Goal: Information Seeking & Learning: Check status

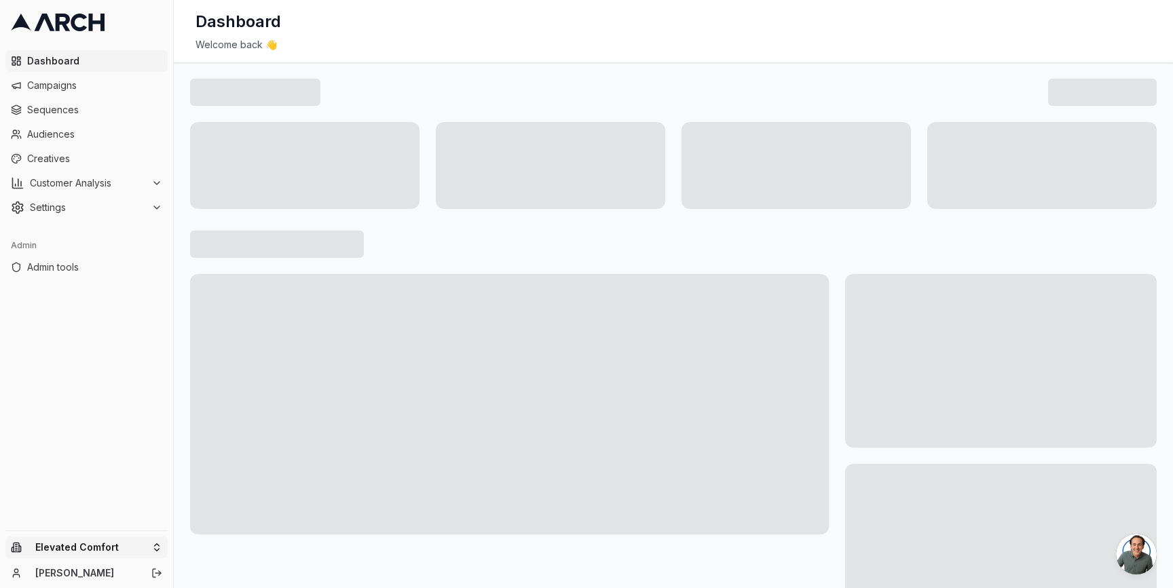
click at [153, 540] on html "Dashboard Campaigns Sequences Audiences Creatives Customer Analysis Settings Ad…" at bounding box center [586, 294] width 1173 height 588
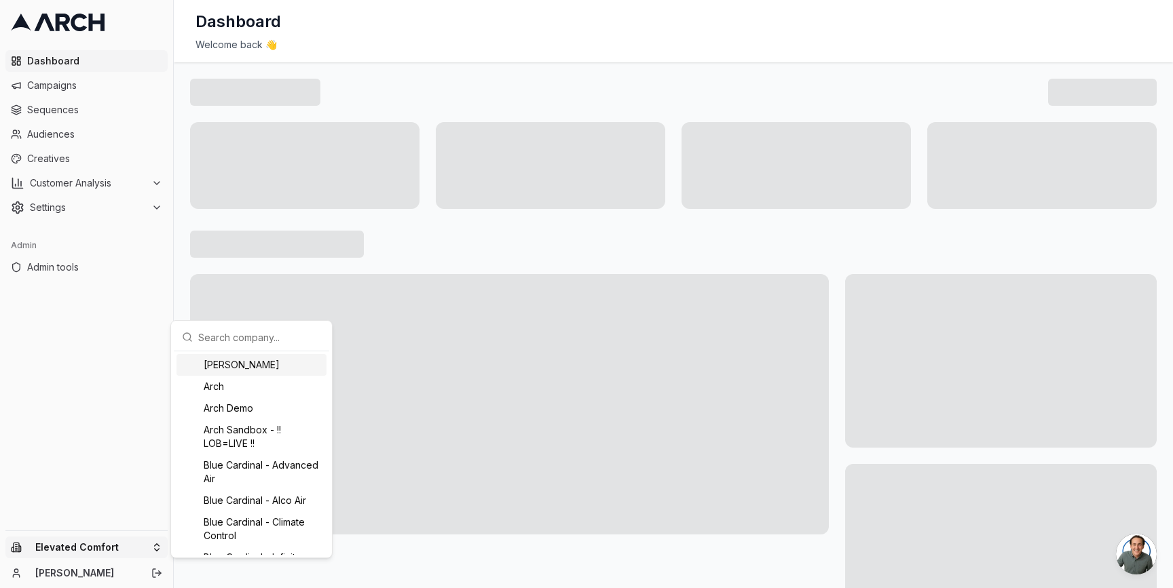
click at [223, 336] on input "text" at bounding box center [259, 337] width 123 height 27
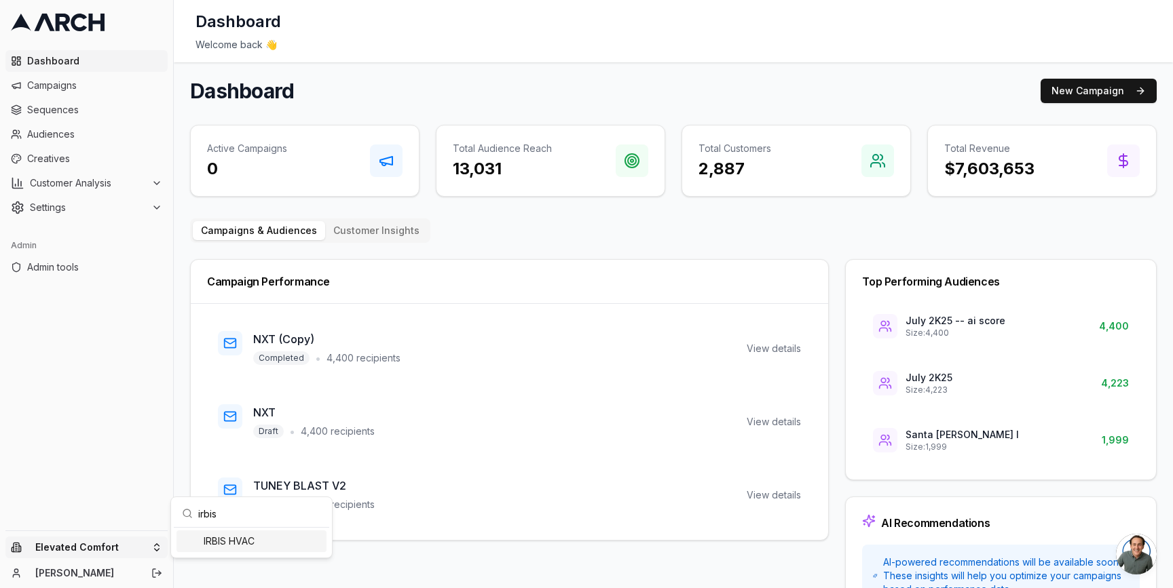
type input "irbis"
click at [226, 537] on div "IRBIS HVAC" at bounding box center [251, 542] width 150 height 22
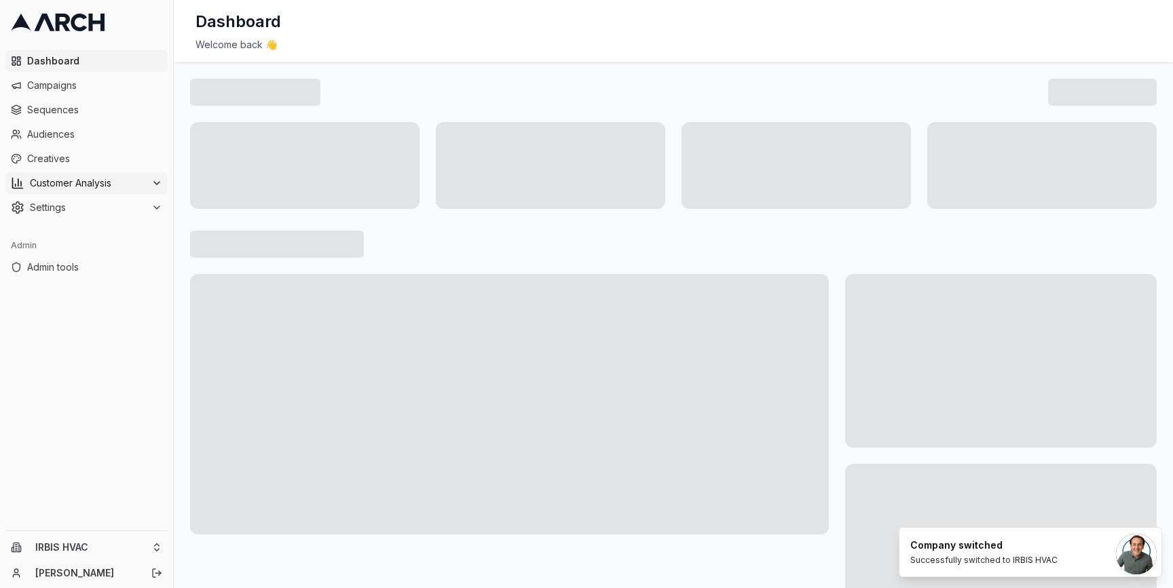
click at [155, 180] on icon at bounding box center [156, 183] width 11 height 11
click at [123, 208] on link "Overview" at bounding box center [86, 204] width 129 height 19
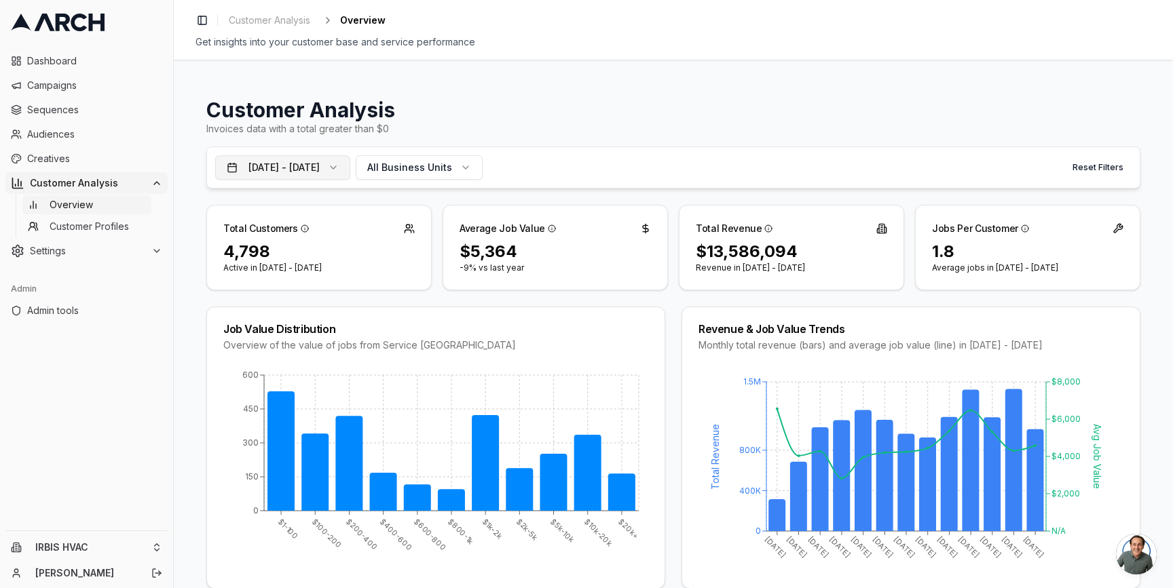
click at [350, 159] on button "Aug 20, 2024 - Aug 19, 2025" at bounding box center [282, 167] width 135 height 24
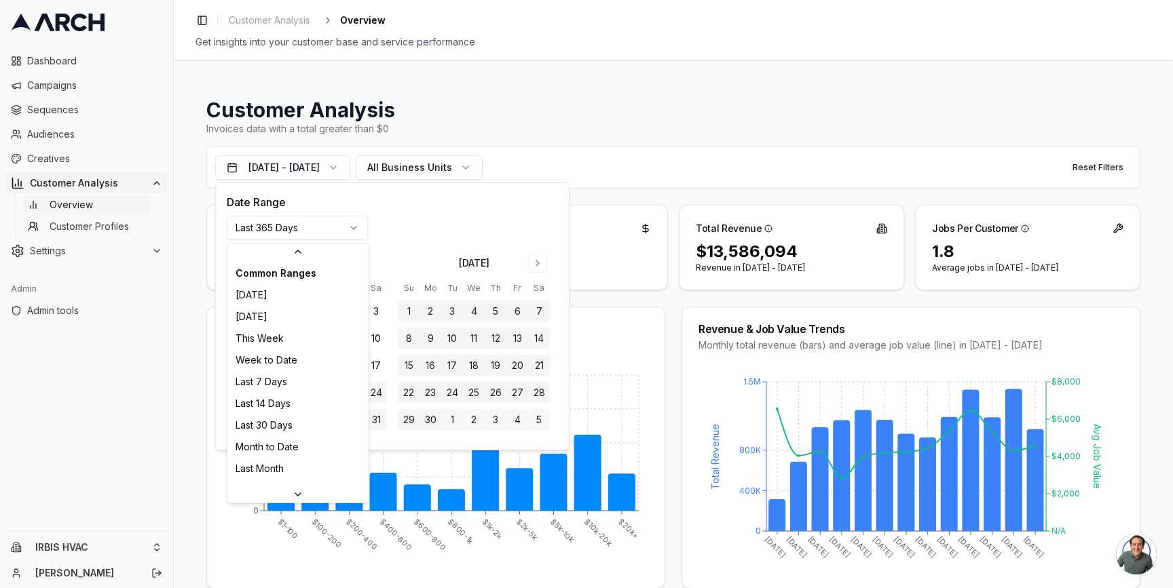
click at [332, 230] on html "Dashboard Campaigns Sequences Audiences Creatives Customer Analysis Overview Cu…" at bounding box center [586, 294] width 1173 height 588
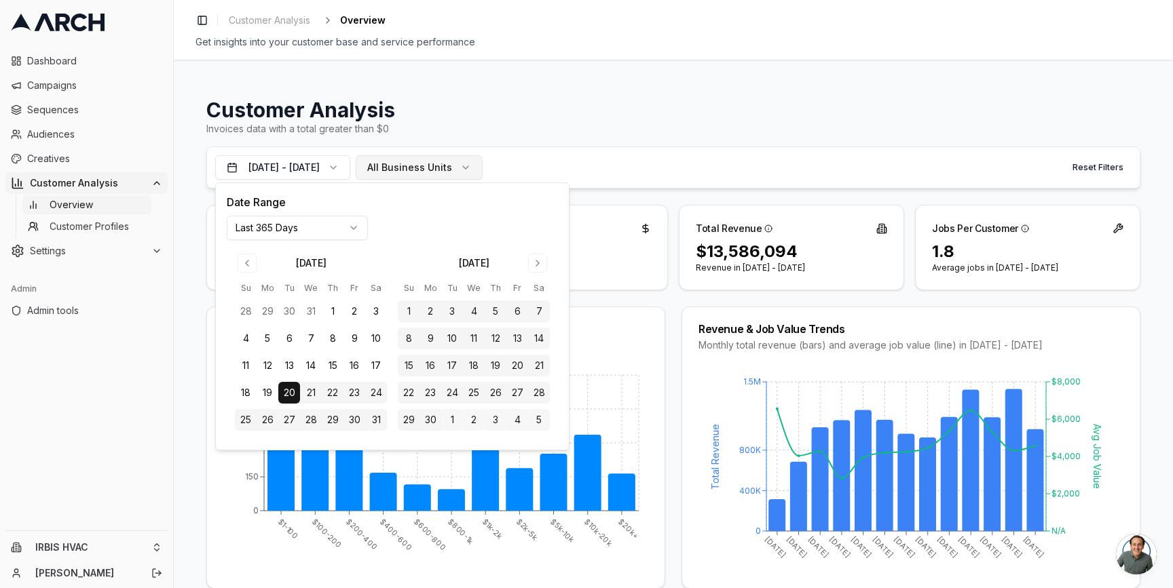
click at [451, 165] on span "All Business Units" at bounding box center [409, 168] width 85 height 14
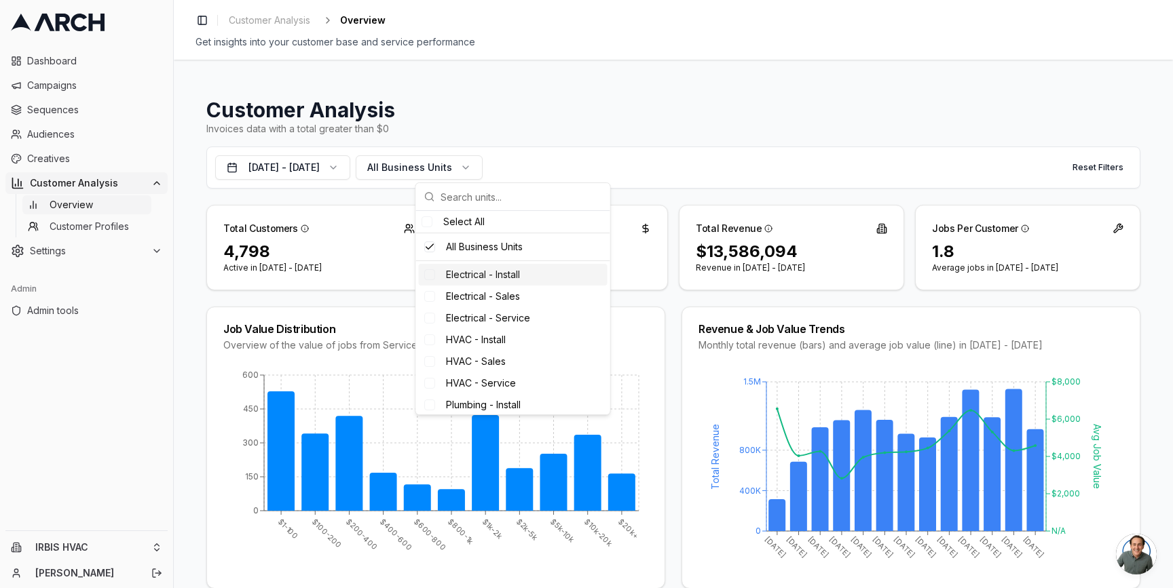
scroll to position [48, 0]
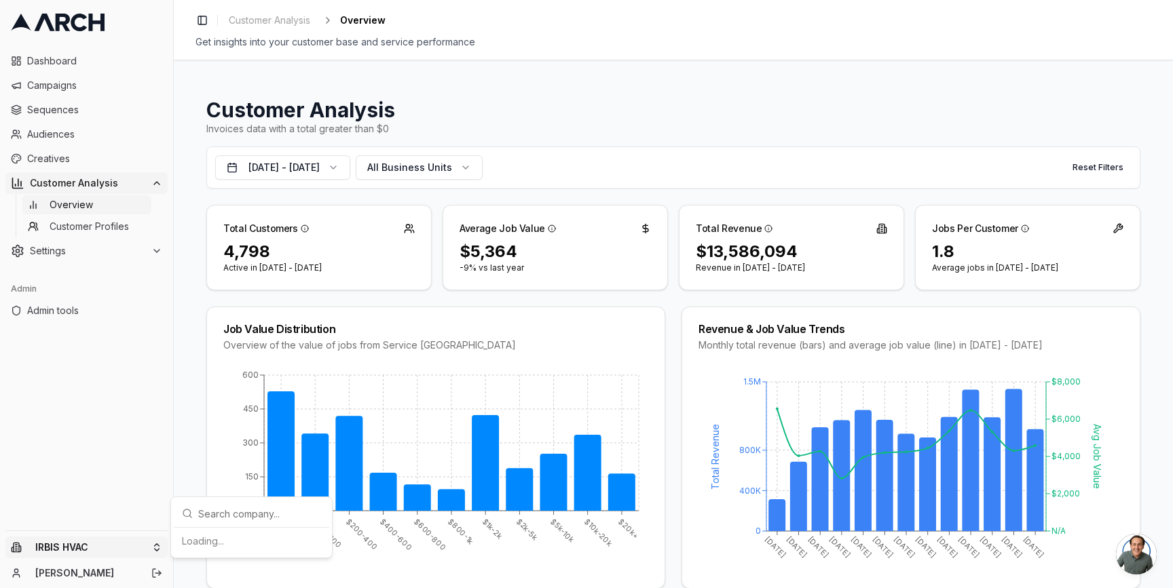
click at [160, 549] on html "Dashboard Campaigns Sequences Audiences Creatives Customer Analysis Overview Cu…" at bounding box center [586, 294] width 1173 height 588
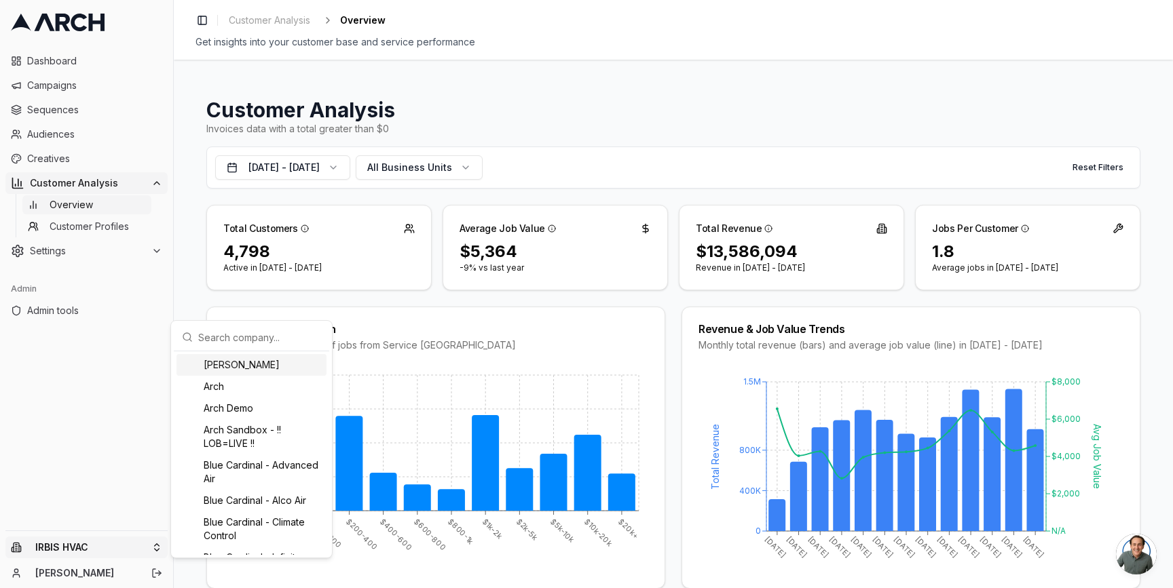
click at [226, 334] on input "text" at bounding box center [259, 337] width 123 height 27
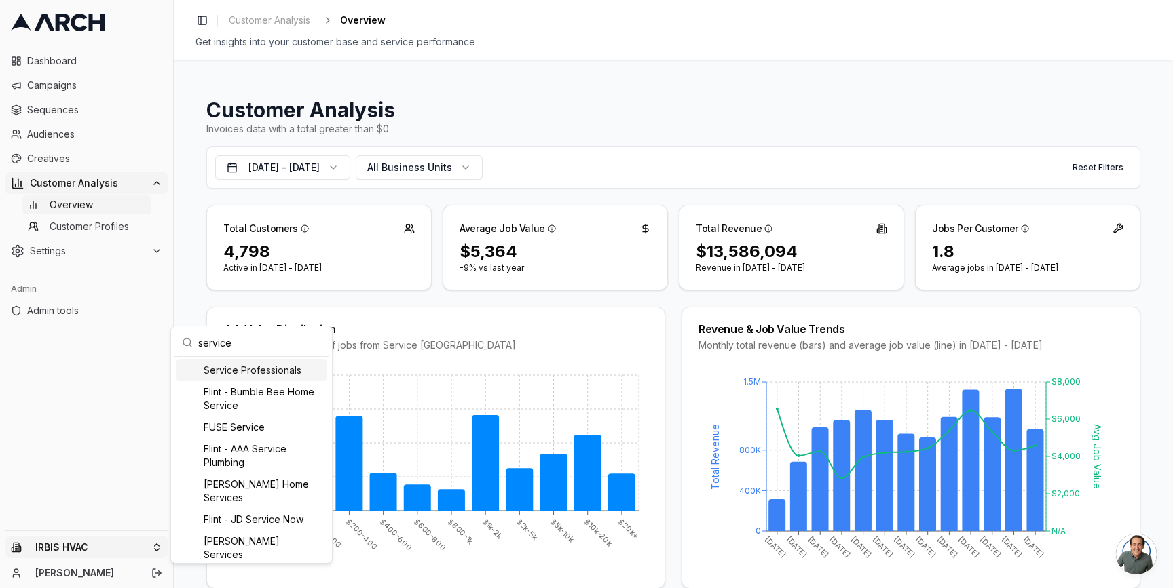
type input "service"
click at [248, 372] on div "Service Professionals" at bounding box center [251, 371] width 150 height 22
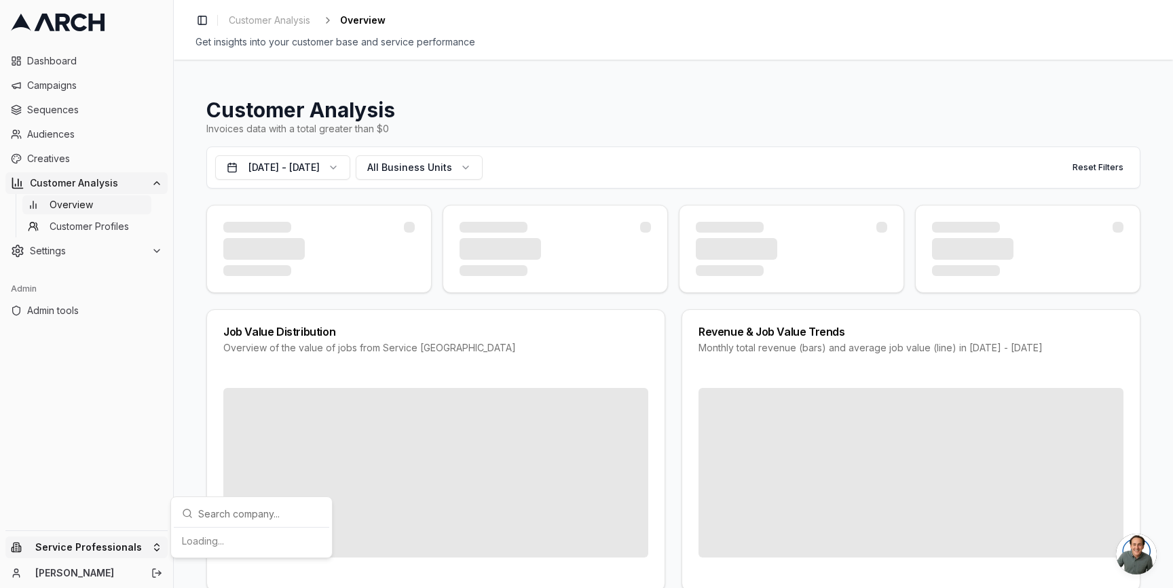
click at [154, 551] on html "Dashboard Campaigns Sequences Audiences Creatives Customer Analysis Overview Cu…" at bounding box center [586, 294] width 1173 height 588
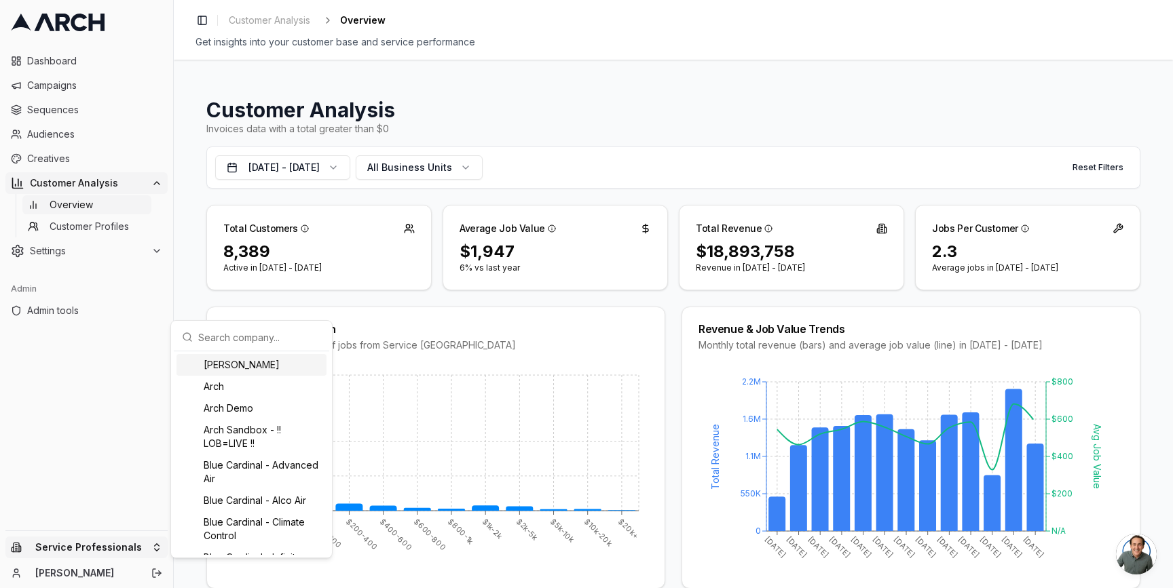
click at [222, 343] on input "text" at bounding box center [259, 337] width 123 height 27
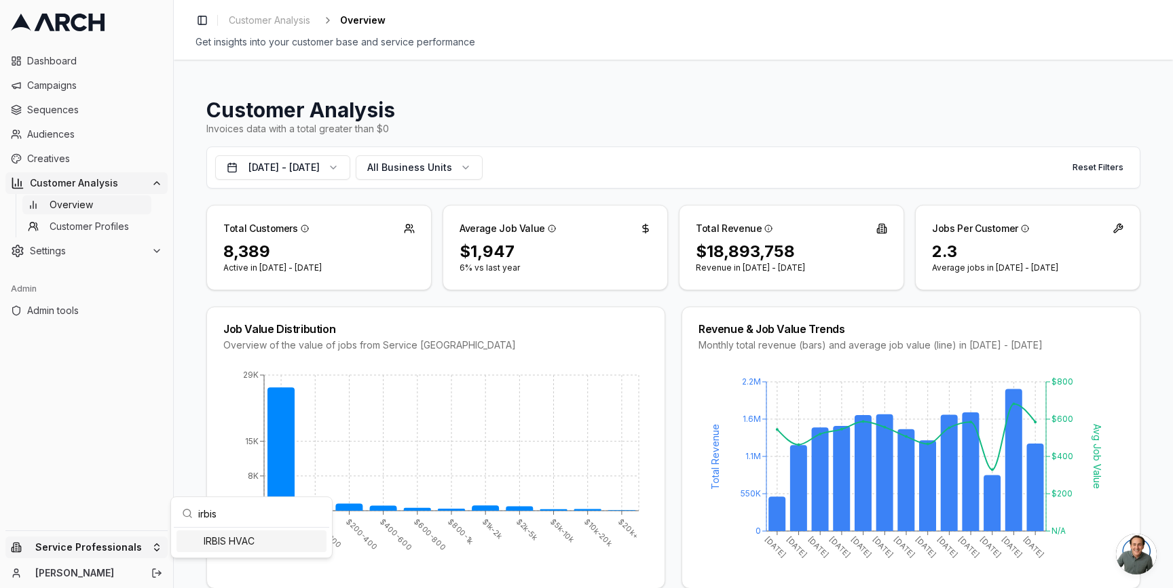
type input "irbis"
click at [219, 540] on div "IRBIS HVAC" at bounding box center [251, 542] width 150 height 22
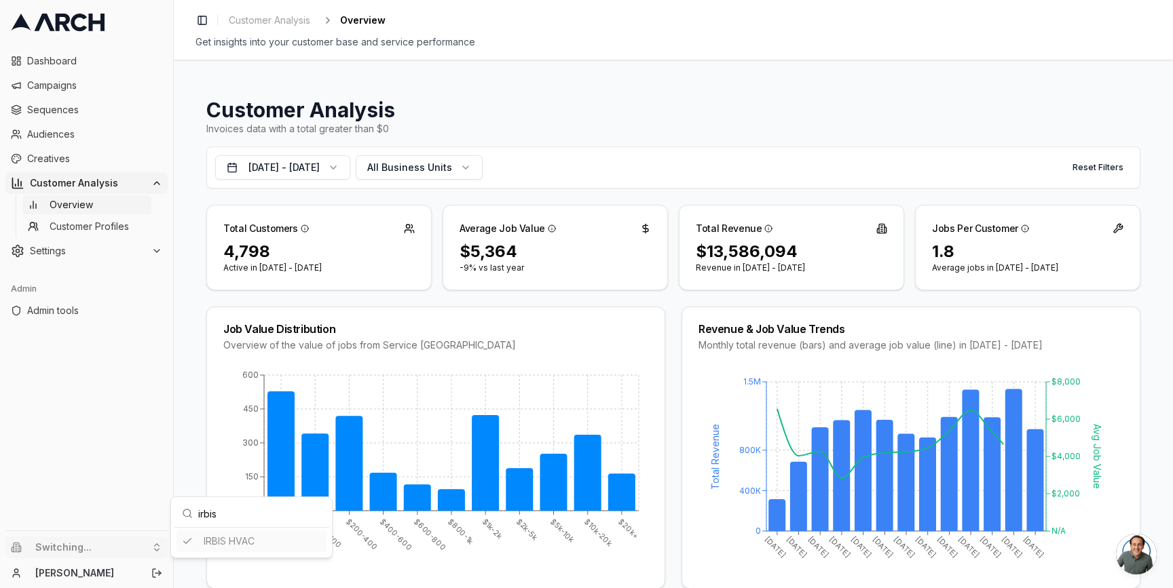
click at [193, 426] on html "Dashboard Campaigns Sequences Audiences Creatives Customer Analysis Overview Cu…" at bounding box center [586, 294] width 1173 height 588
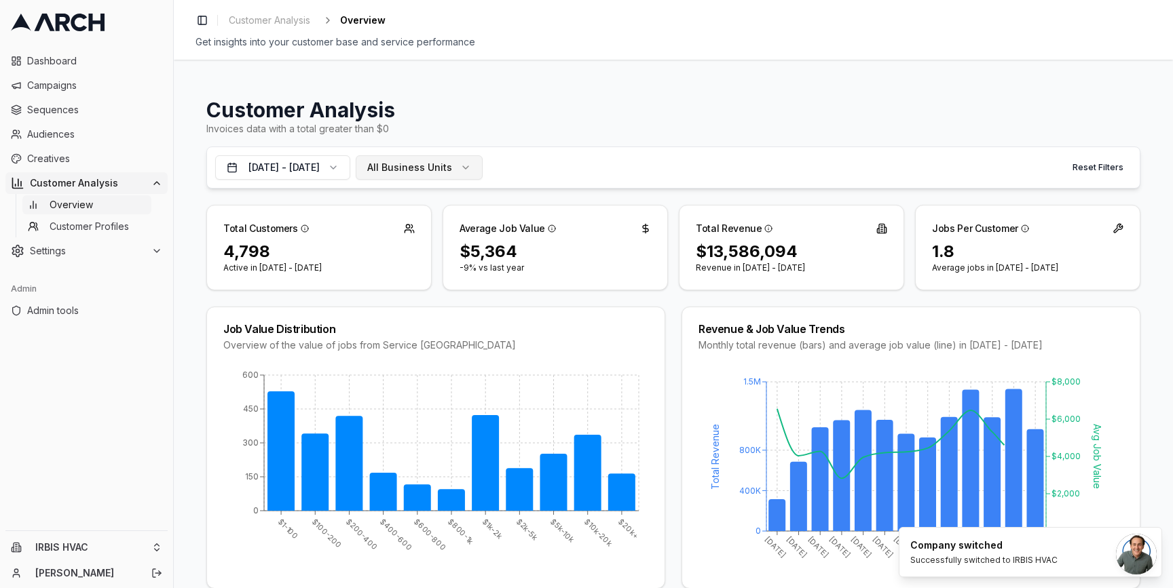
click at [452, 162] on span "All Business Units" at bounding box center [409, 168] width 85 height 14
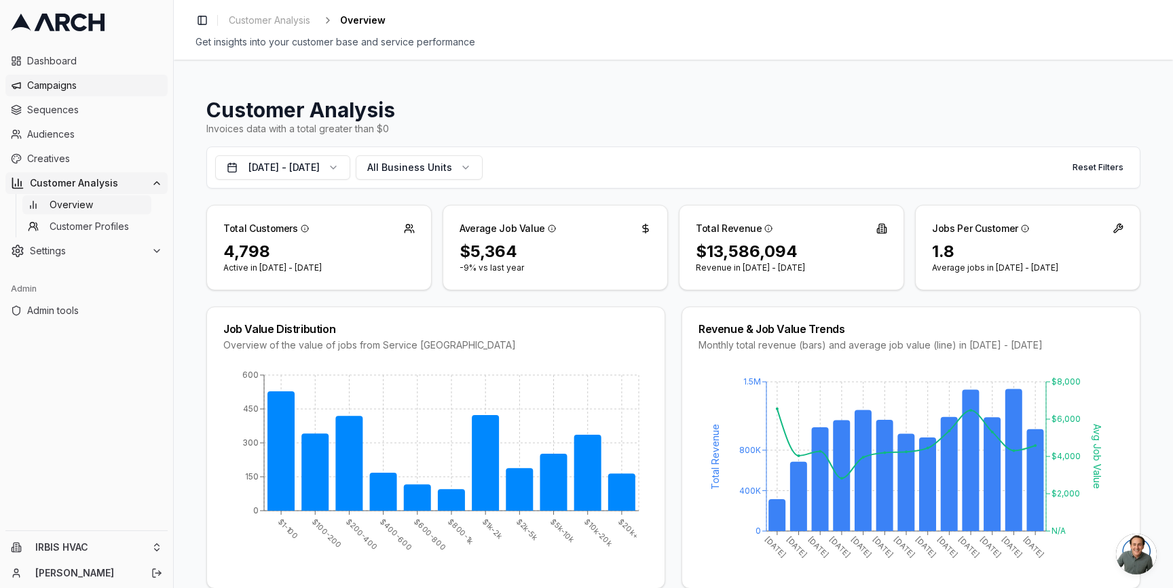
click at [52, 86] on span "Campaigns" at bounding box center [94, 86] width 135 height 14
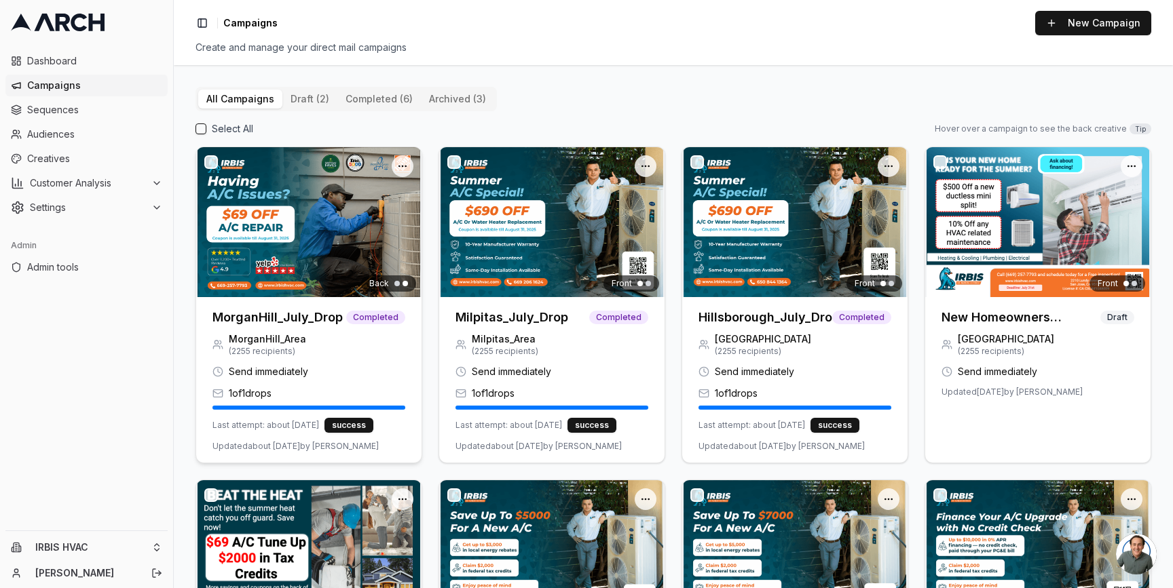
click at [278, 241] on div at bounding box center [308, 222] width 225 height 150
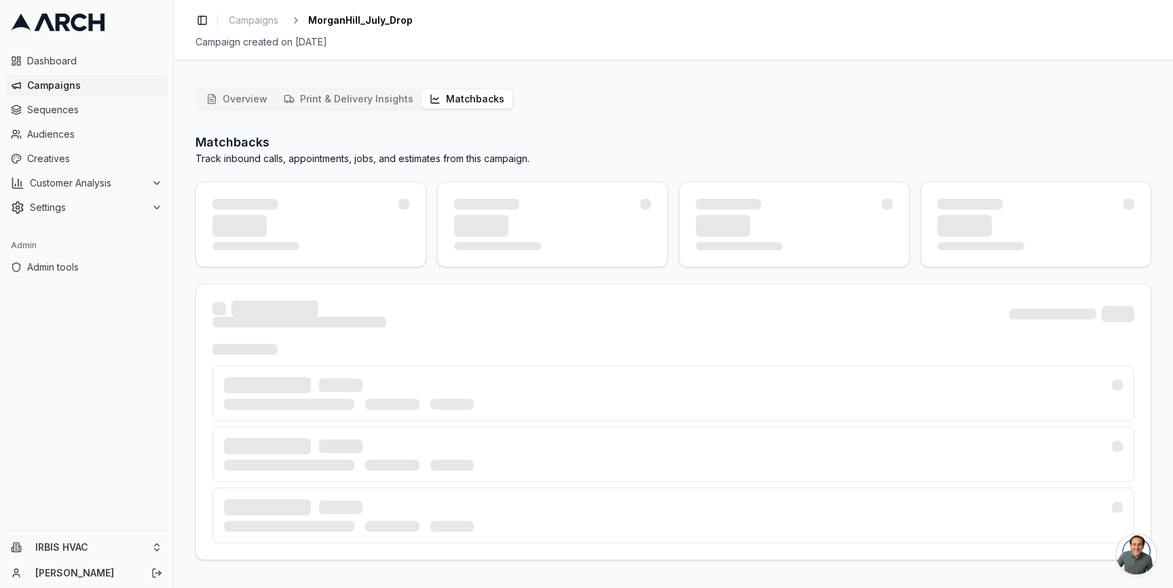
click at [455, 100] on button "Matchbacks" at bounding box center [466, 99] width 91 height 19
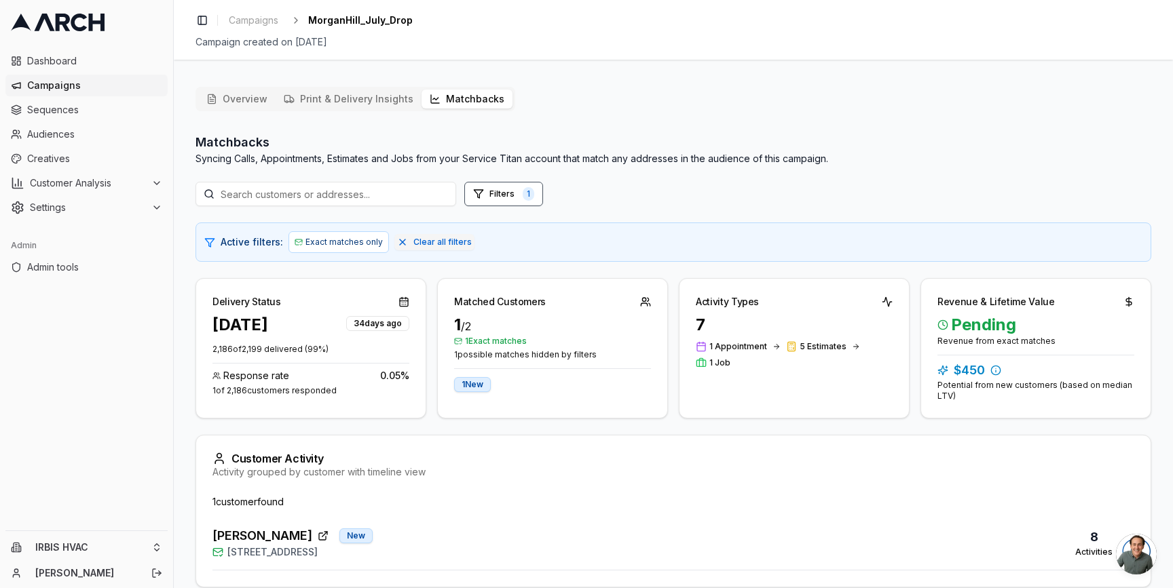
scroll to position [62, 0]
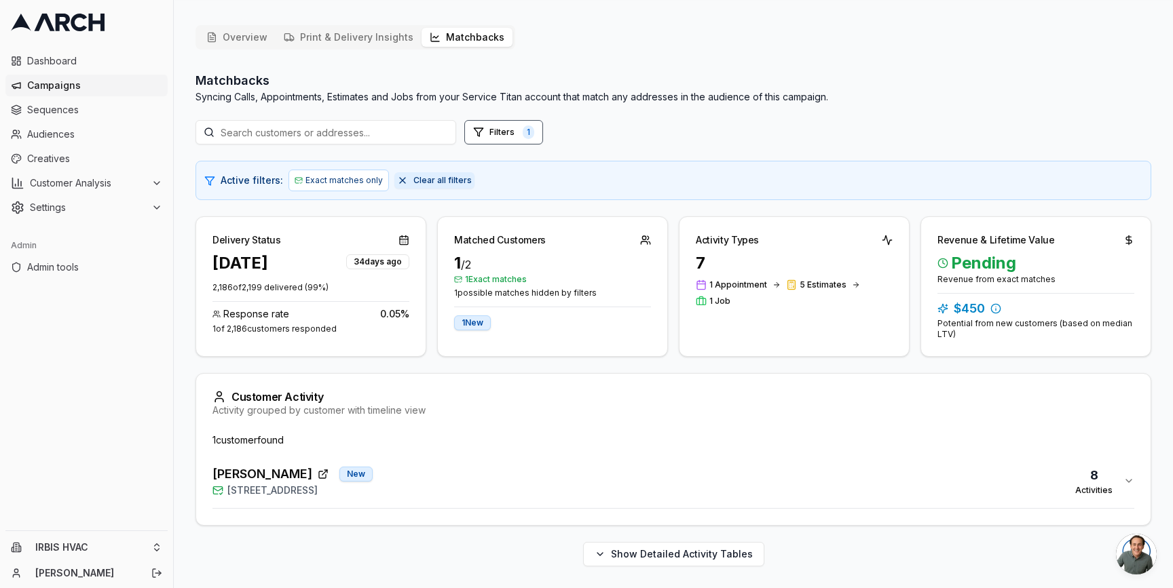
click at [419, 181] on span "Clear all filters" at bounding box center [442, 180] width 58 height 11
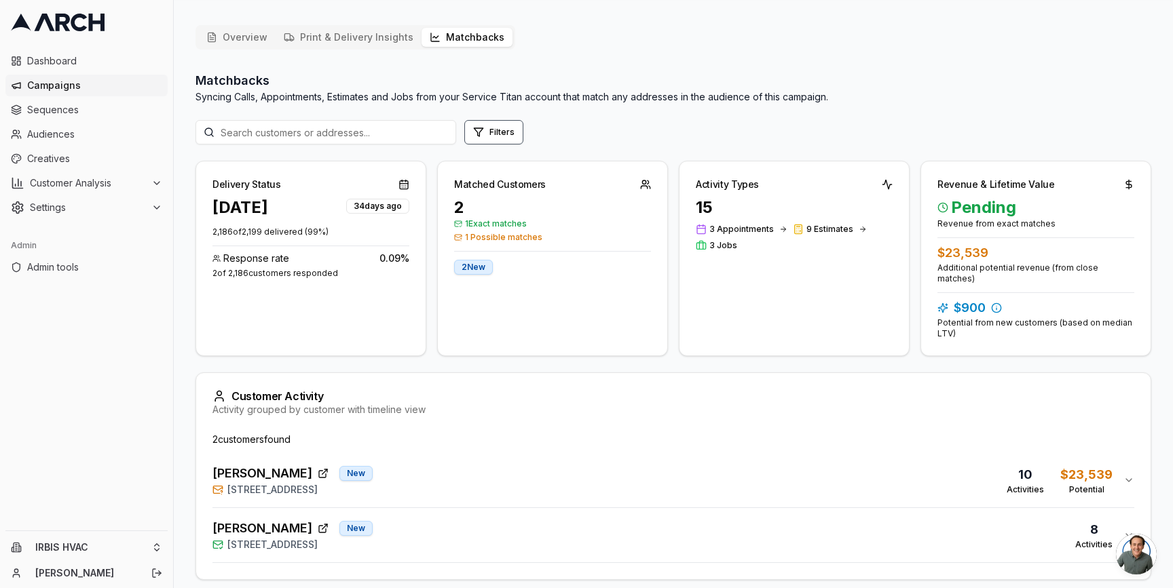
scroll to position [105, 0]
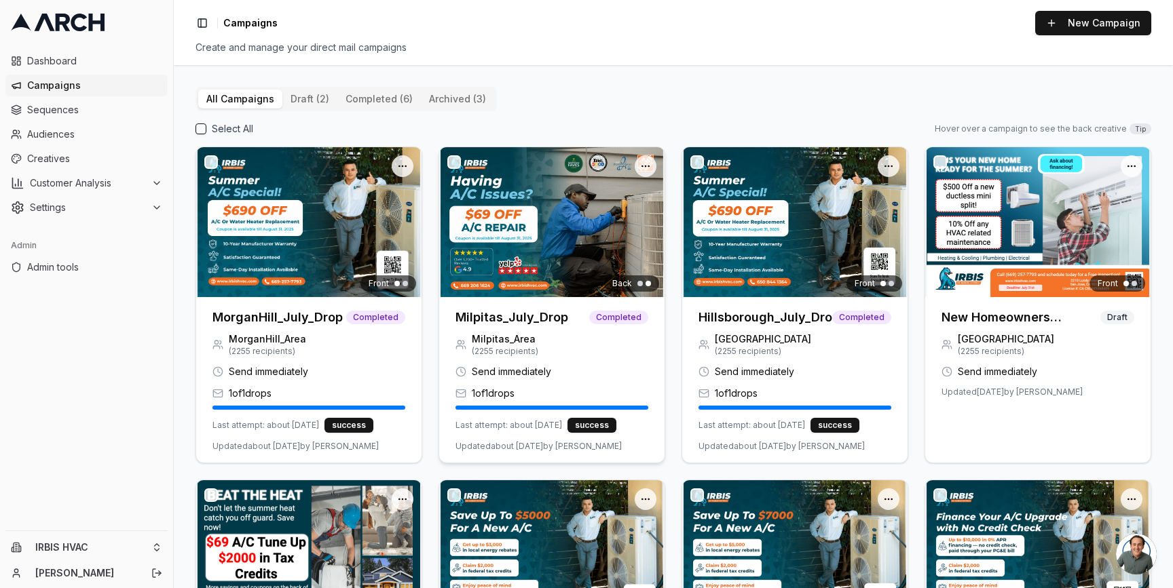
click at [567, 238] on img at bounding box center [551, 222] width 225 height 150
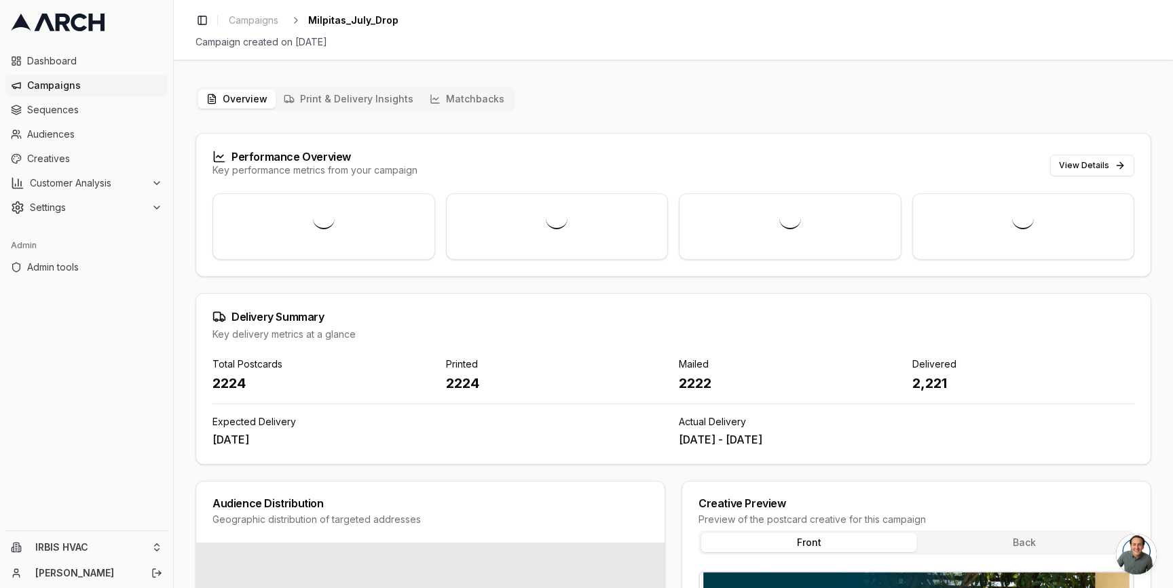
click at [473, 101] on button "Matchbacks" at bounding box center [466, 99] width 91 height 19
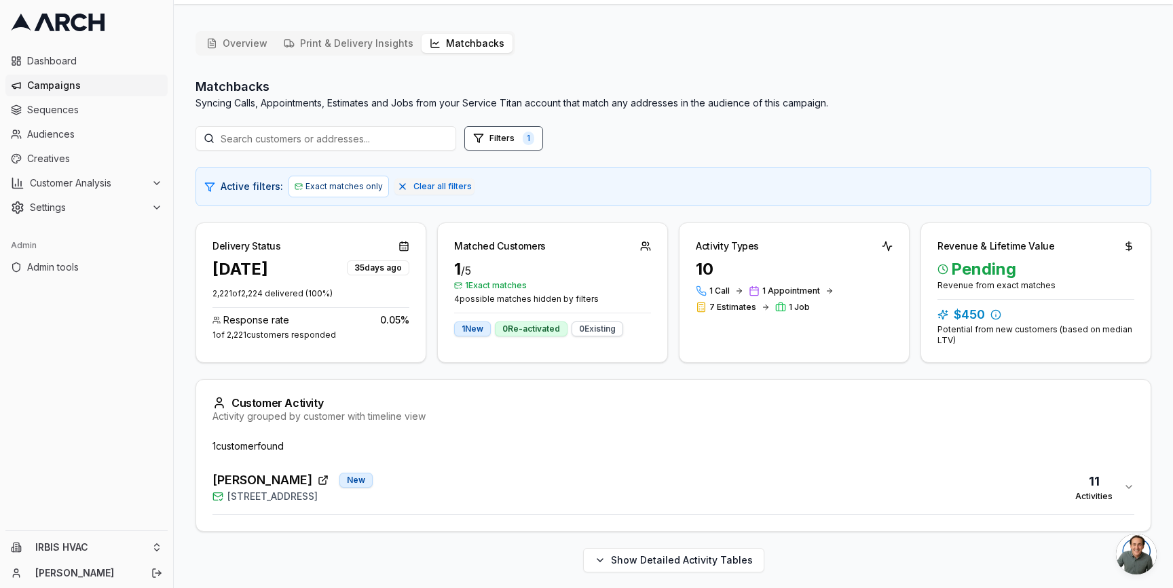
scroll to position [62, 0]
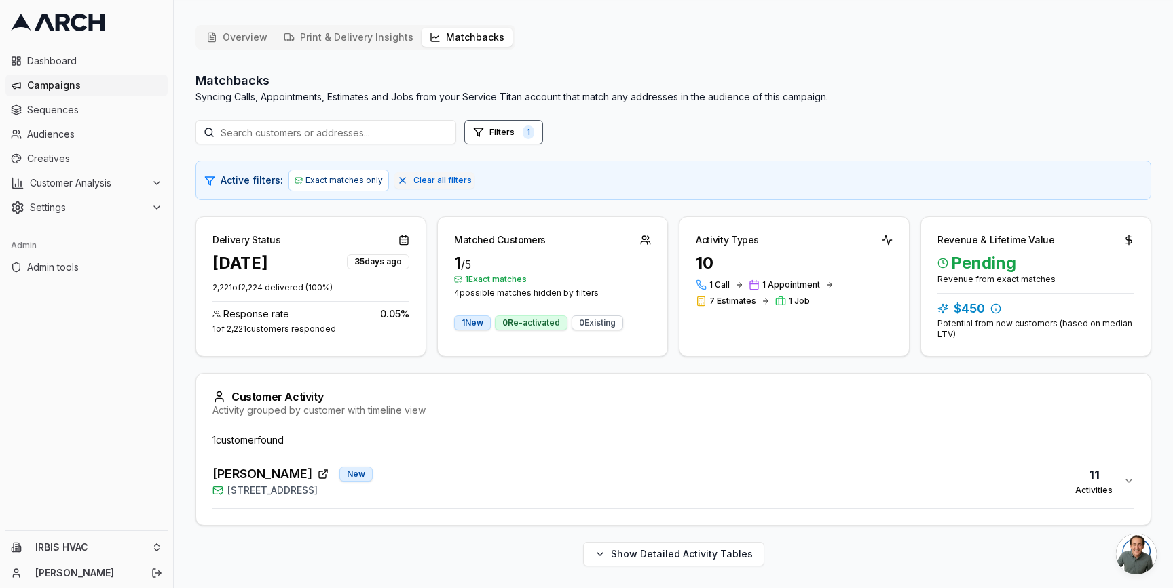
click at [670, 241] on div "Delivery Status Jul 28, 2025 35 days ago 2,221 of 2,224 delivered ( 100 %) Resp…" at bounding box center [672, 286] width 955 height 140
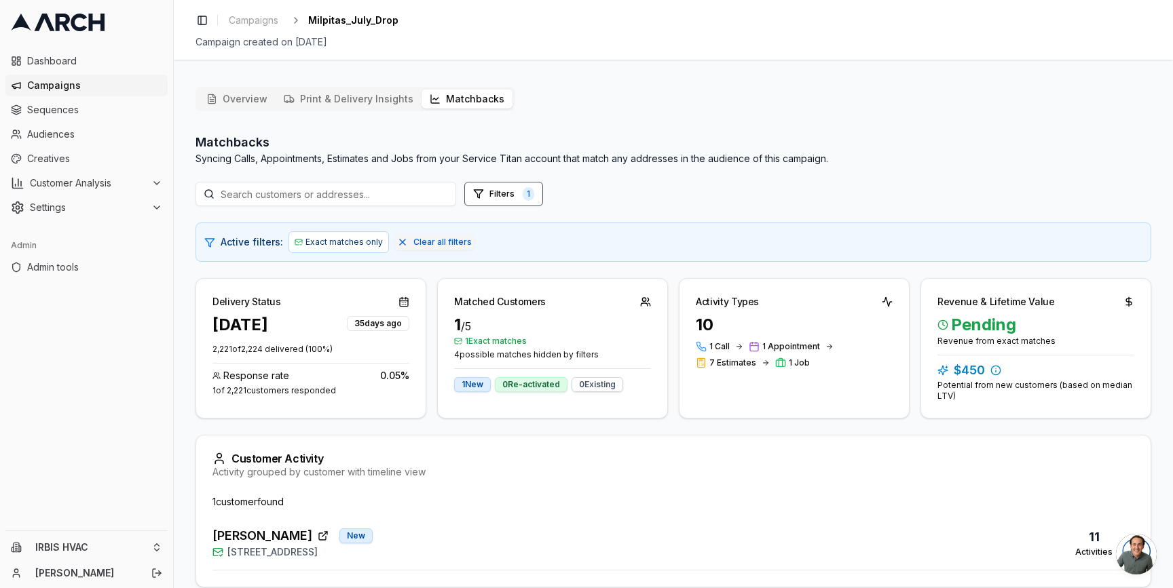
click at [639, 160] on p "Syncing Calls, Appointments, Estimates and Jobs from your Service Titan account…" at bounding box center [511, 159] width 632 height 14
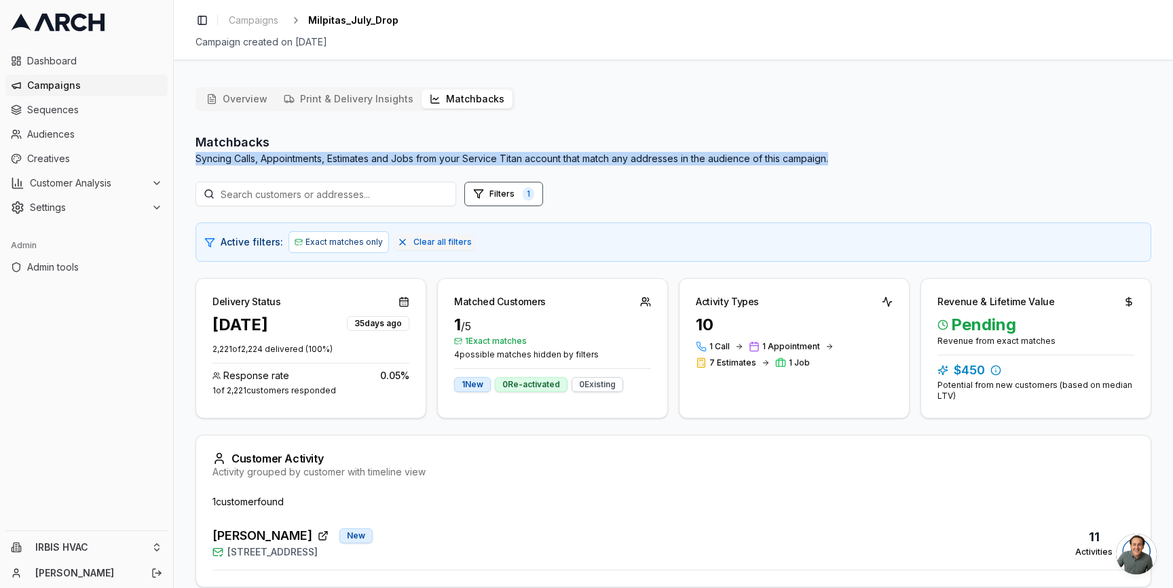
click at [639, 160] on p "Syncing Calls, Appointments, Estimates and Jobs from your Service Titan account…" at bounding box center [511, 159] width 632 height 14
click at [637, 159] on p "Syncing Calls, Appointments, Estimates and Jobs from your Service Titan account…" at bounding box center [511, 159] width 632 height 14
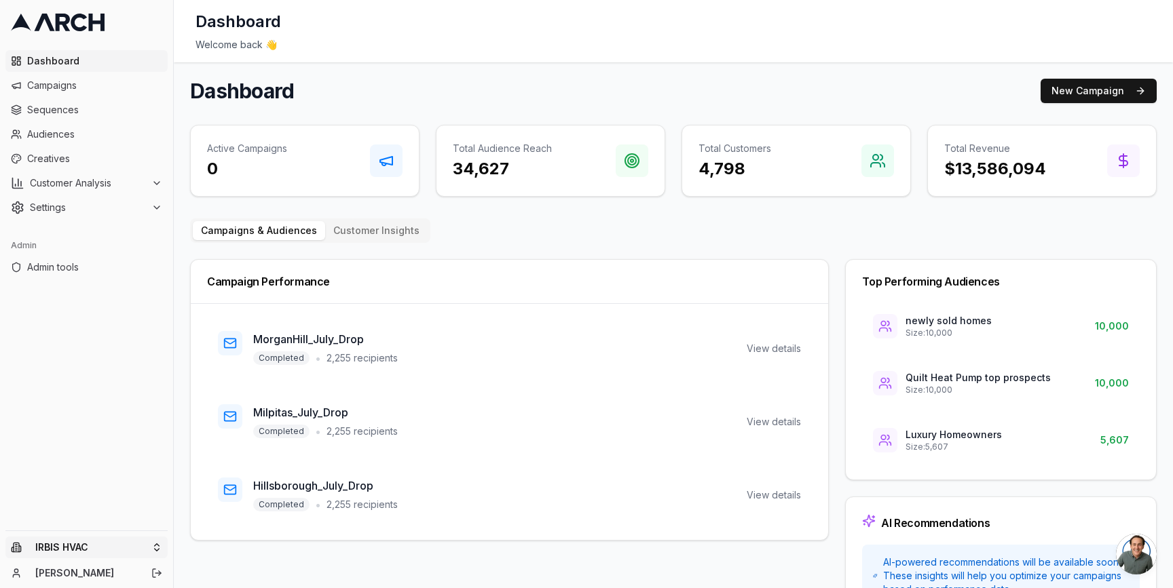
click at [158, 544] on html "Dashboard Campaigns Sequences Audiences Creatives Customer Analysis Settings Ad…" at bounding box center [586, 294] width 1173 height 588
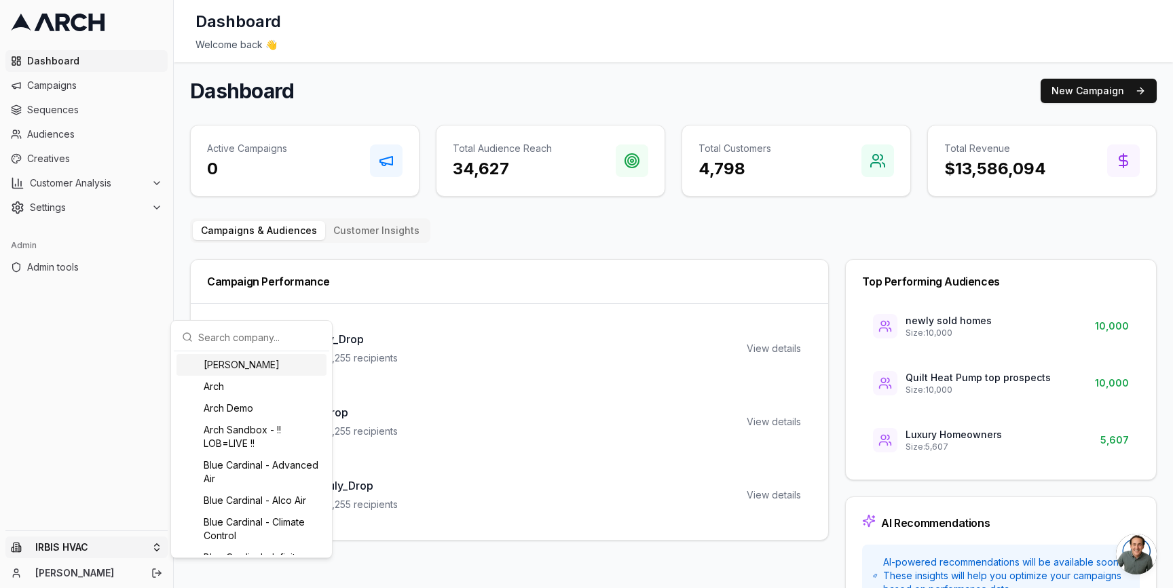
click at [238, 337] on input "text" at bounding box center [259, 337] width 123 height 27
type input "a"
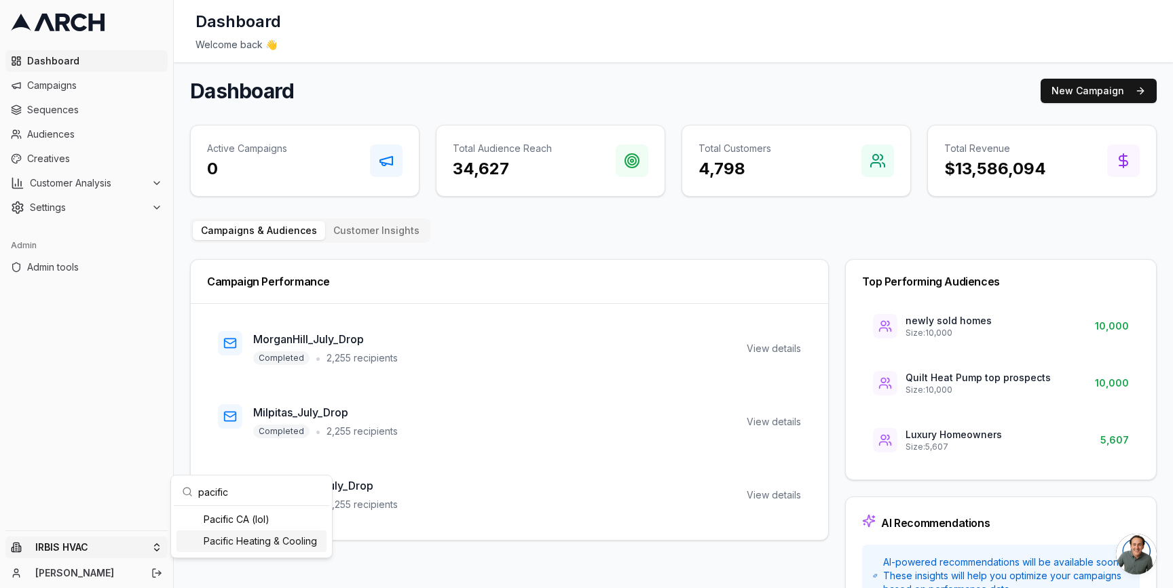
type input "pacific"
click at [234, 542] on div "Pacific Heating & Cooling" at bounding box center [251, 542] width 150 height 22
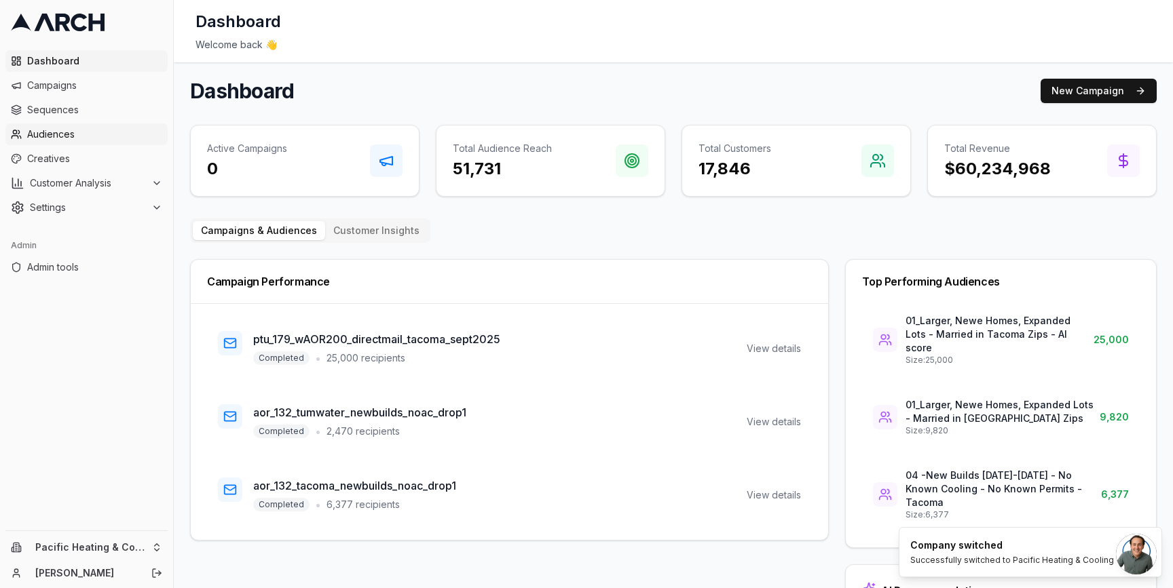
click at [121, 130] on span "Audiences" at bounding box center [94, 135] width 135 height 14
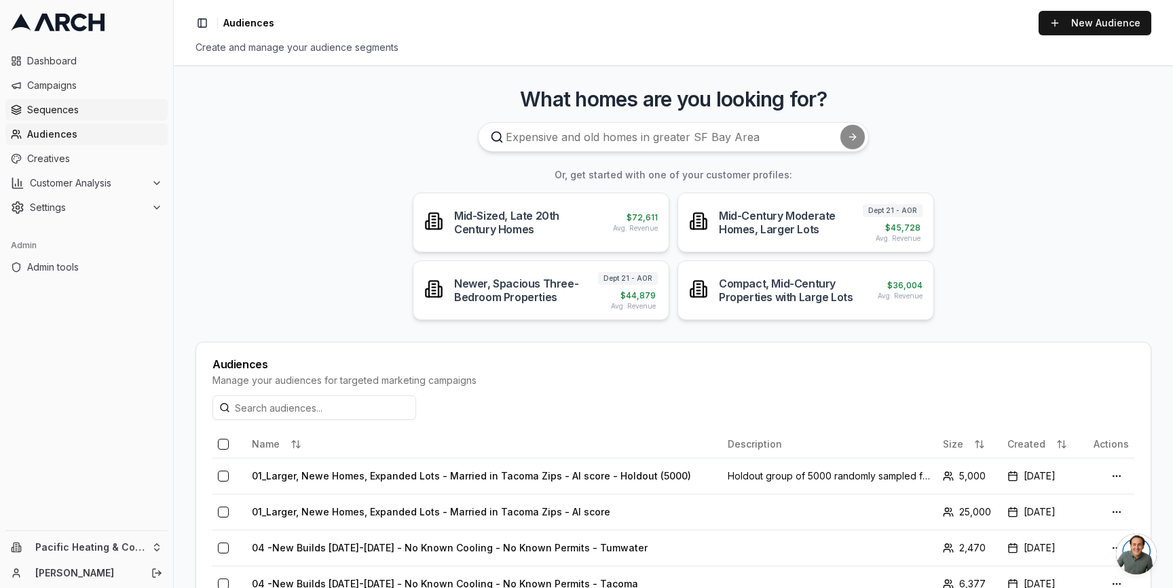
click at [109, 111] on span "Sequences" at bounding box center [94, 110] width 135 height 14
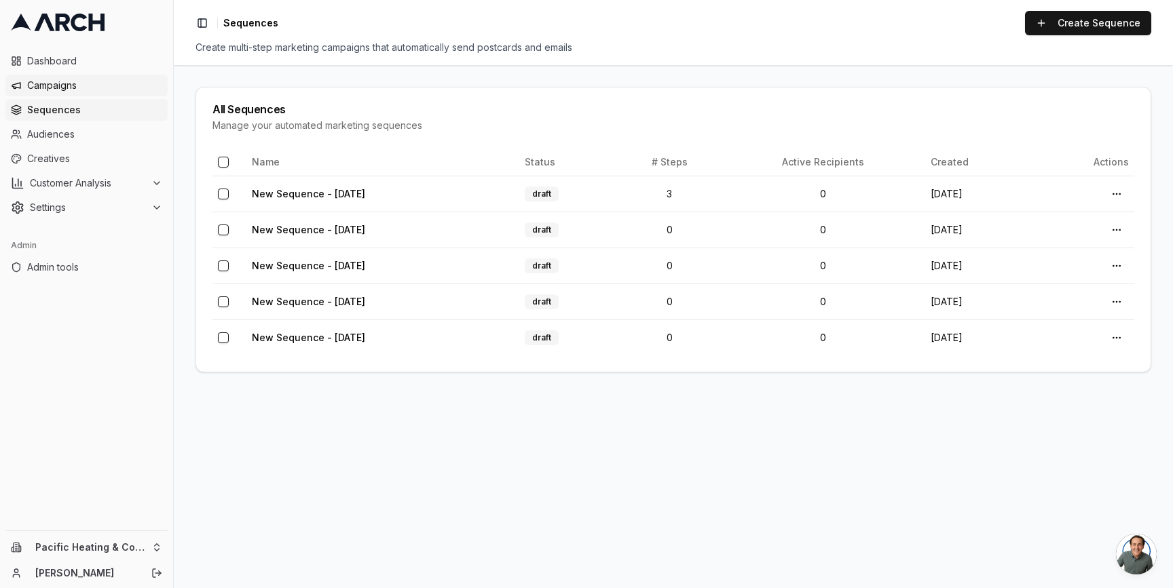
click at [97, 88] on span "Campaigns" at bounding box center [94, 86] width 135 height 14
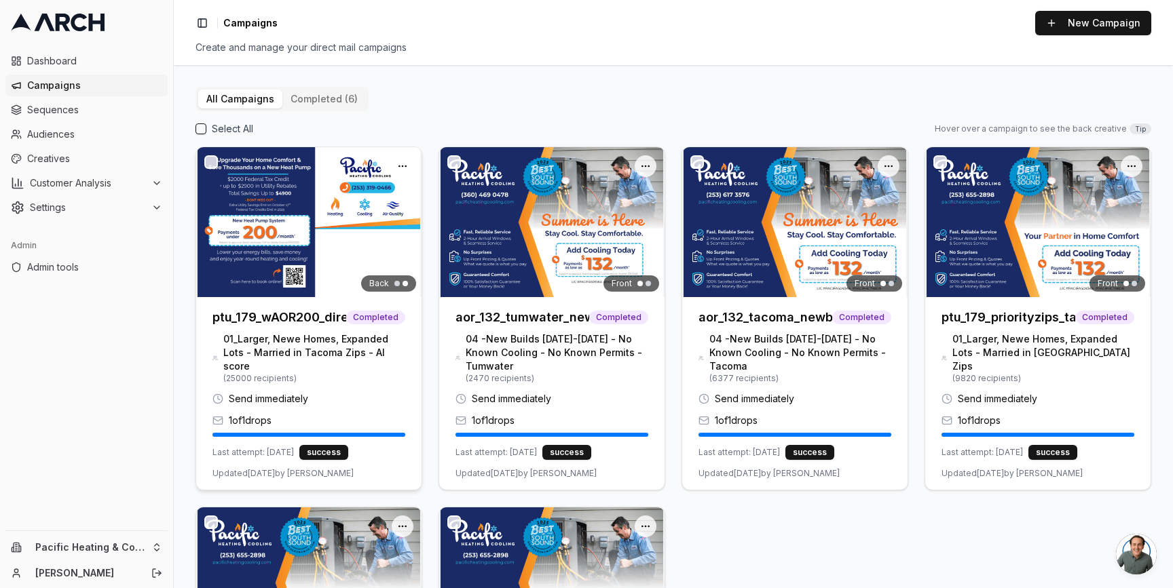
click at [268, 231] on img at bounding box center [308, 222] width 225 height 150
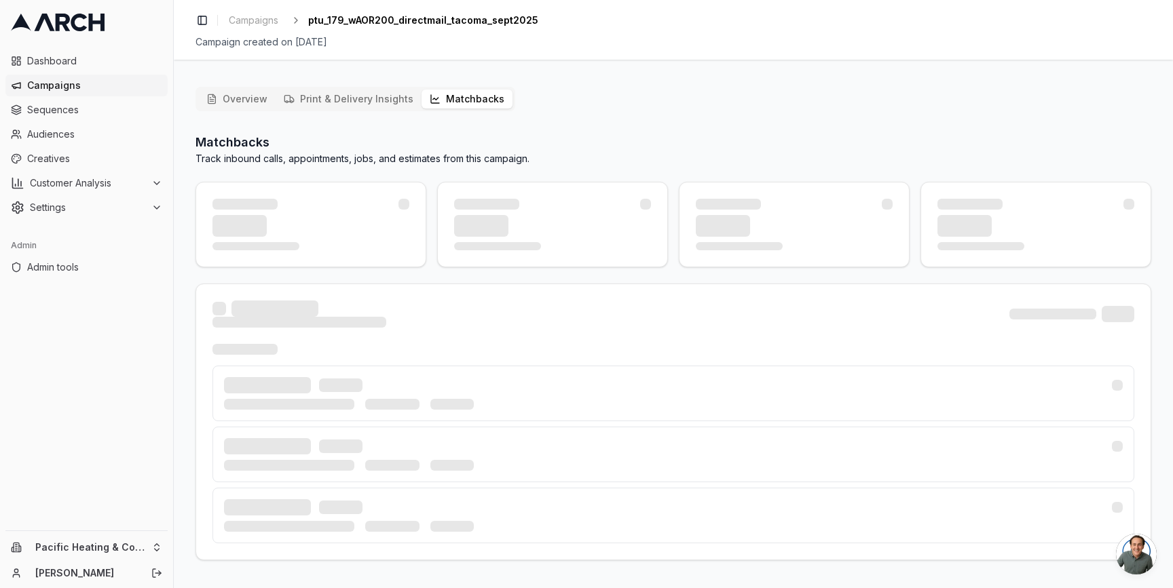
click at [447, 100] on button "Matchbacks" at bounding box center [466, 99] width 91 height 19
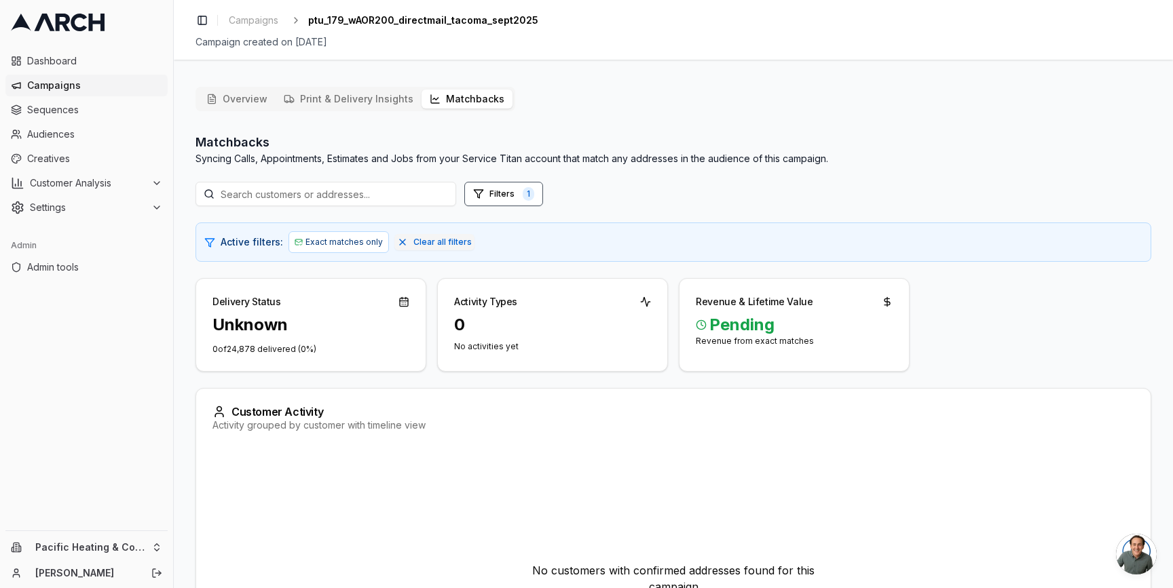
click at [381, 100] on button "Print & Delivery Insights" at bounding box center [349, 99] width 146 height 19
